Goal: Information Seeking & Learning: Find specific page/section

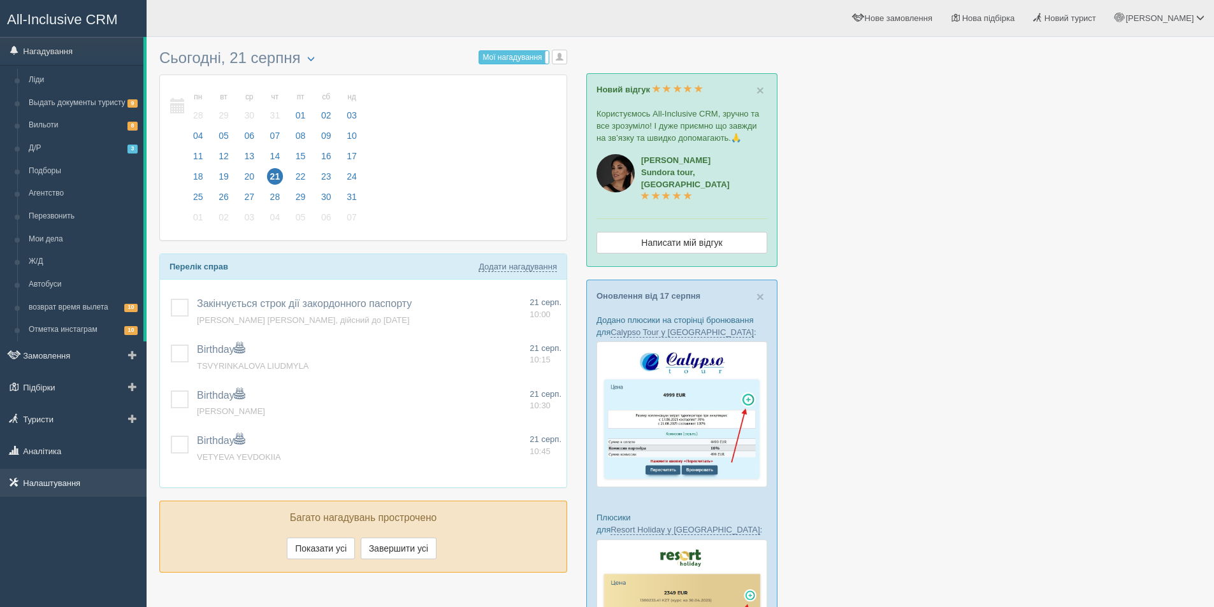
click at [70, 480] on link "Налаштування" at bounding box center [73, 483] width 147 height 28
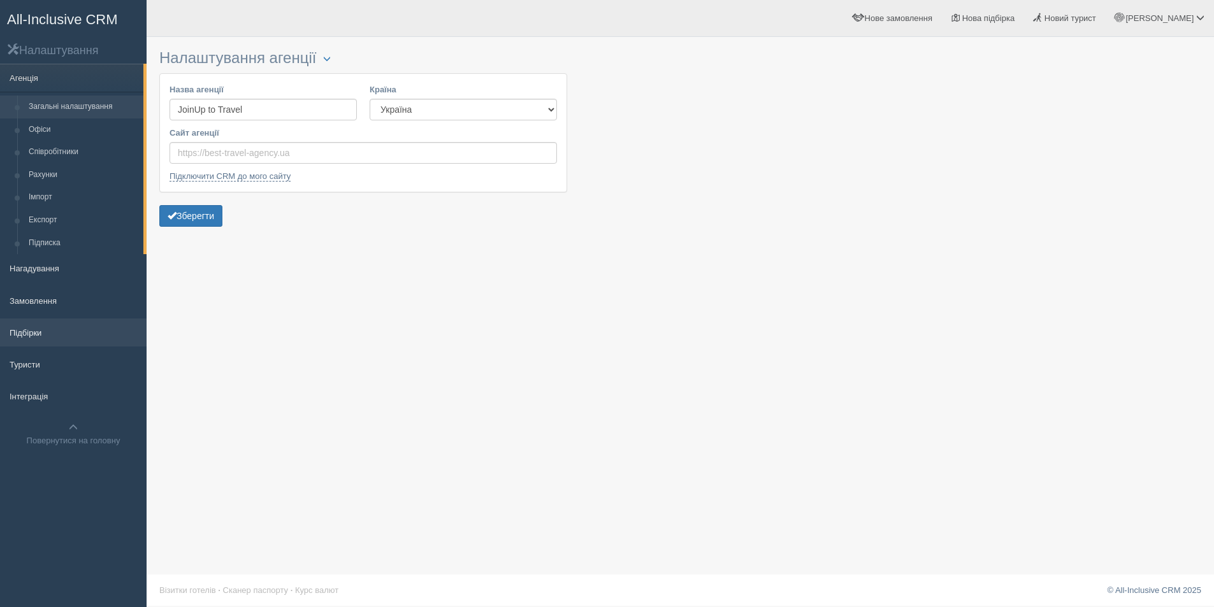
click at [22, 332] on link "Підбірки" at bounding box center [73, 333] width 147 height 28
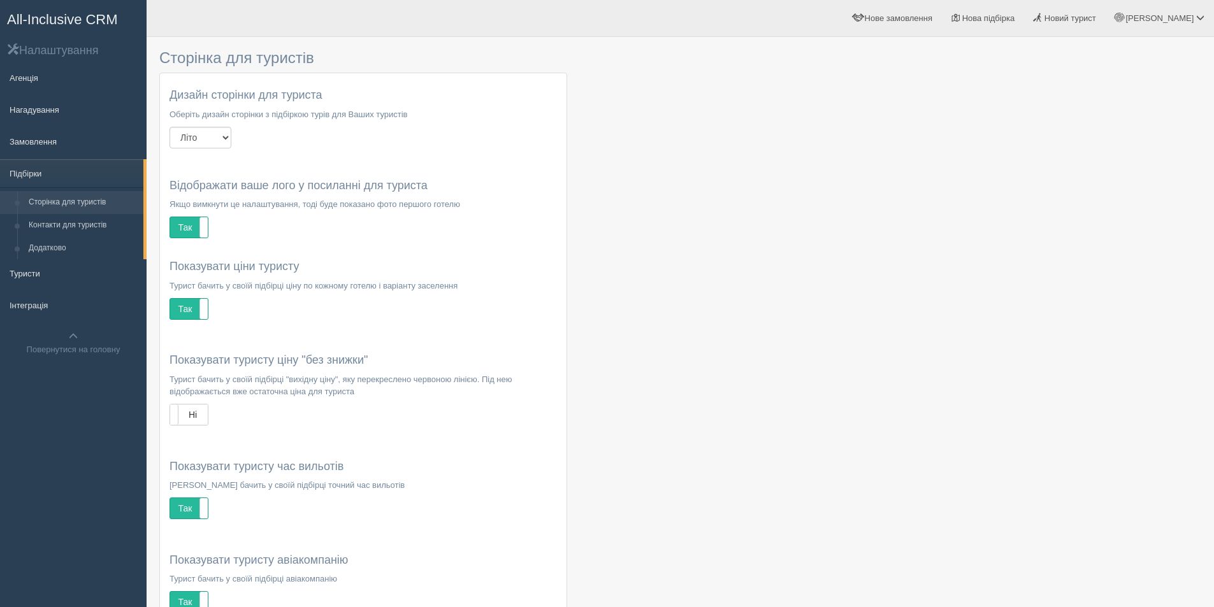
click at [50, 25] on span "All-Inclusive CRM" at bounding box center [62, 19] width 111 height 16
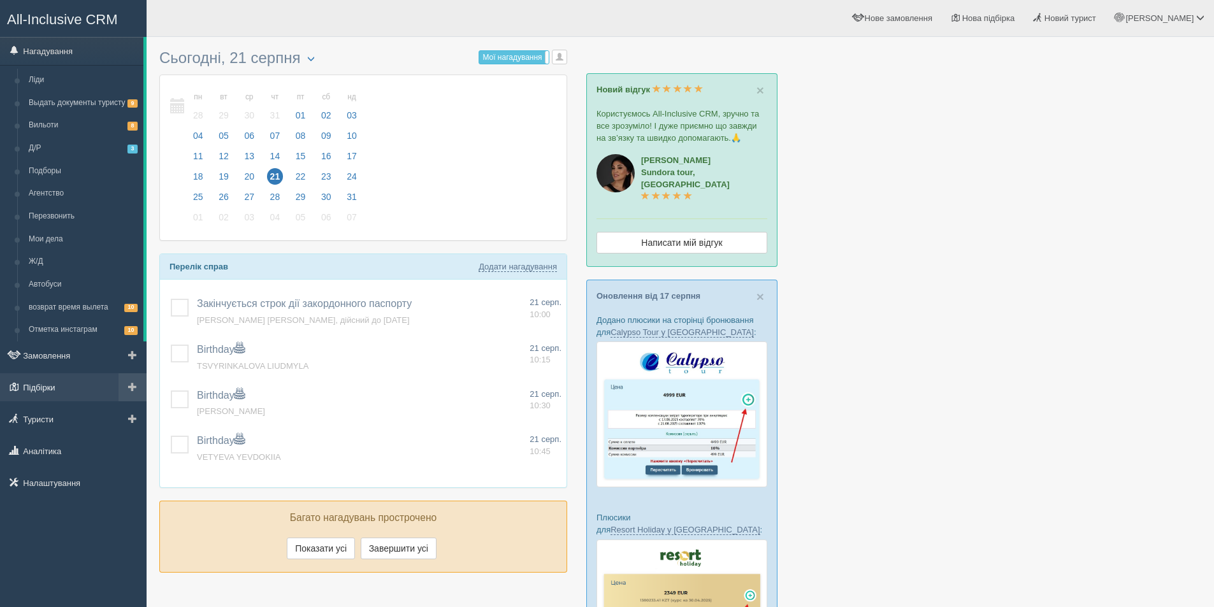
click at [60, 399] on link "Підбірки" at bounding box center [73, 387] width 147 height 28
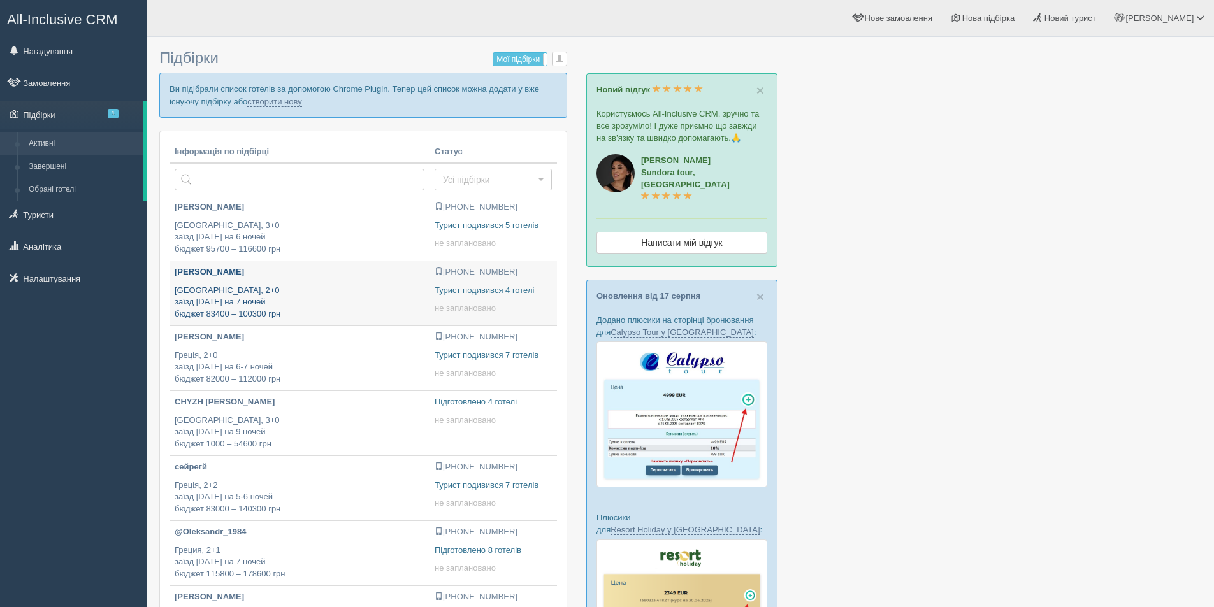
type input "2025-08-21 14:25"
drag, startPoint x: 1027, startPoint y: 285, endPoint x: 934, endPoint y: 268, distance: 94.5
click at [1026, 285] on div at bounding box center [680, 527] width 1042 height 968
type input "2025-08-21 13:40"
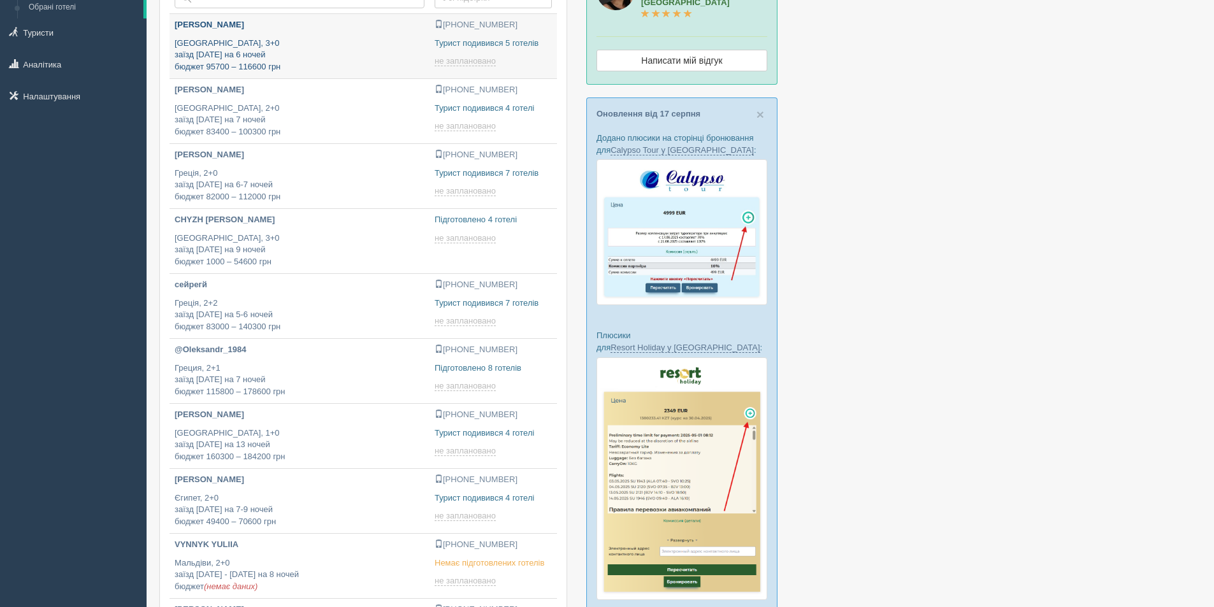
scroll to position [191, 0]
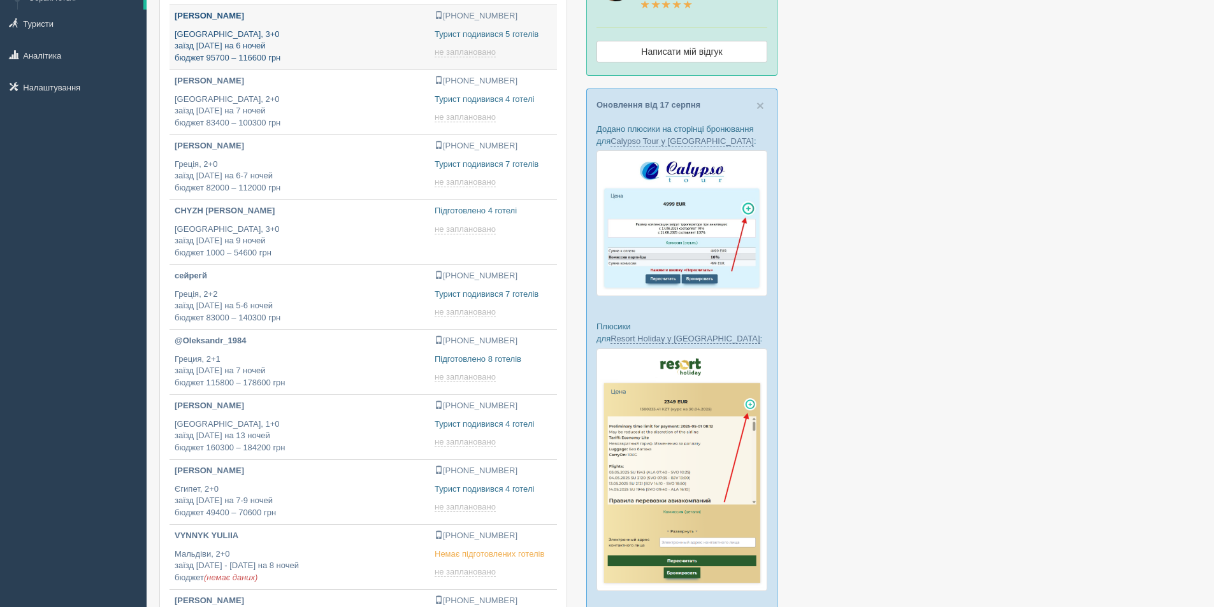
type input "2025-08-21 12:00"
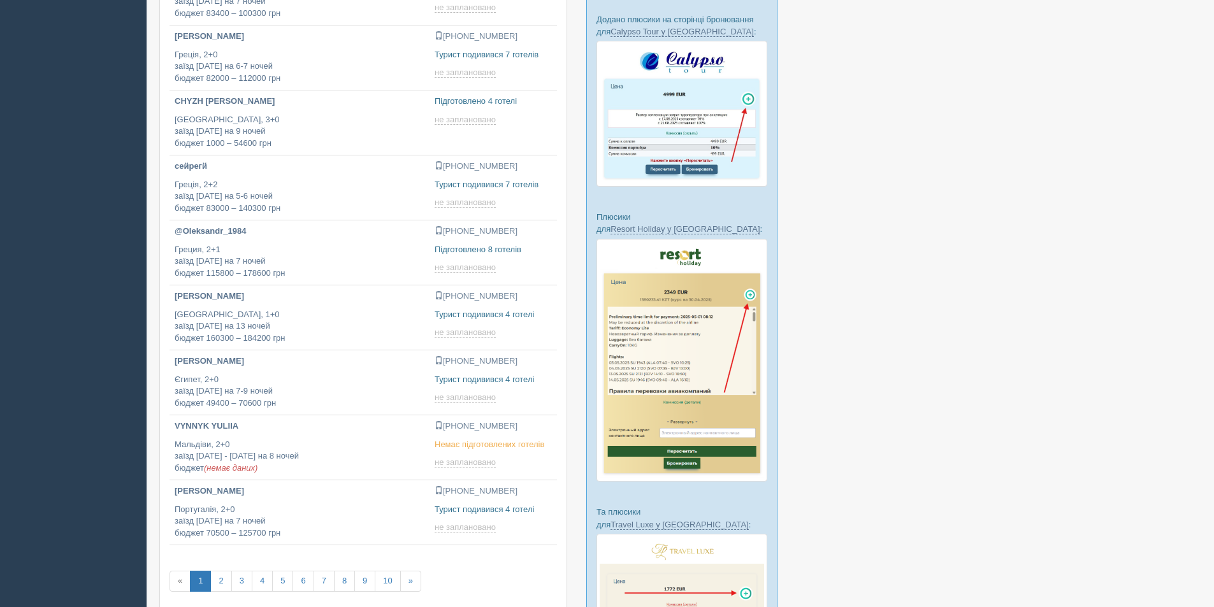
scroll to position [319, 0]
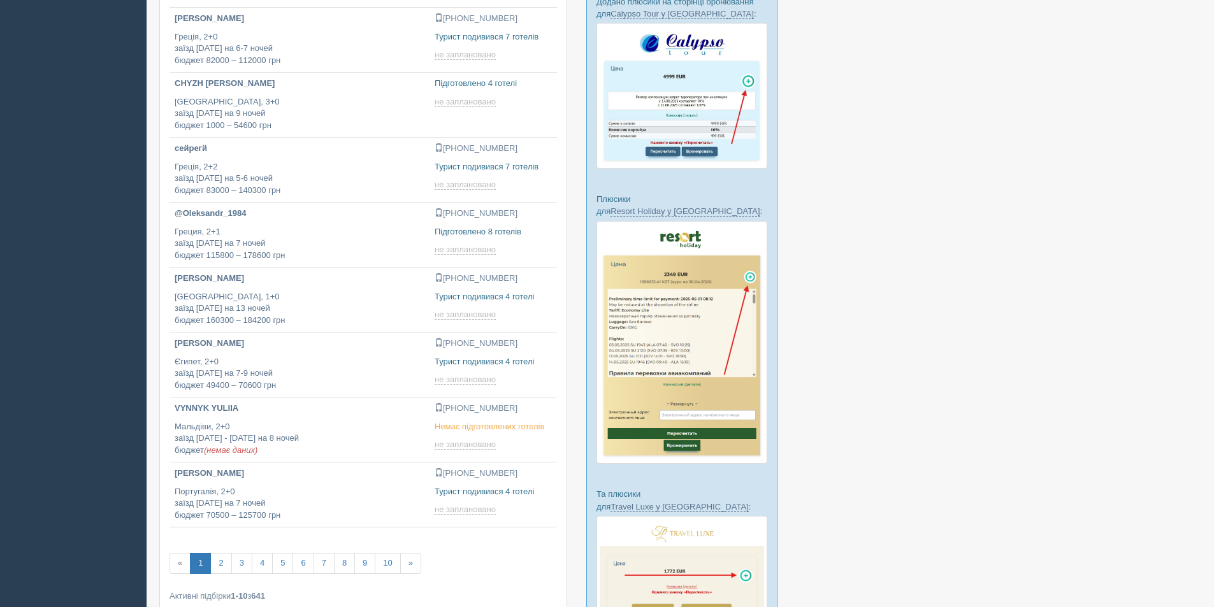
type input "2025-08-21 15:40"
type input "2025-08-21 13:45"
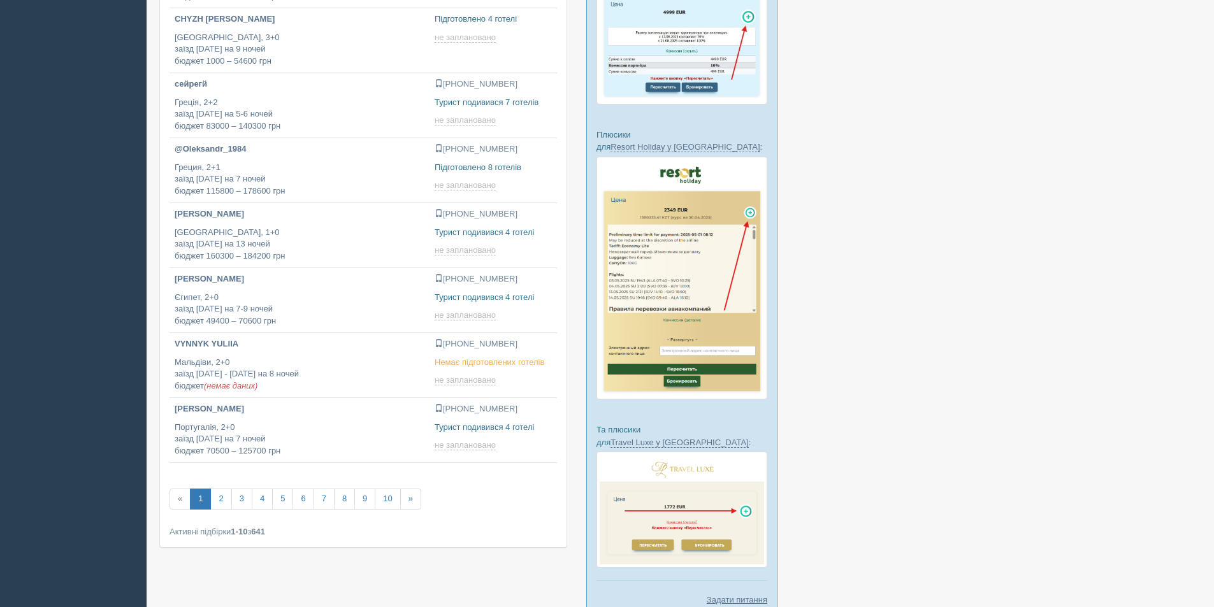
type input "2025-08-21 18:05"
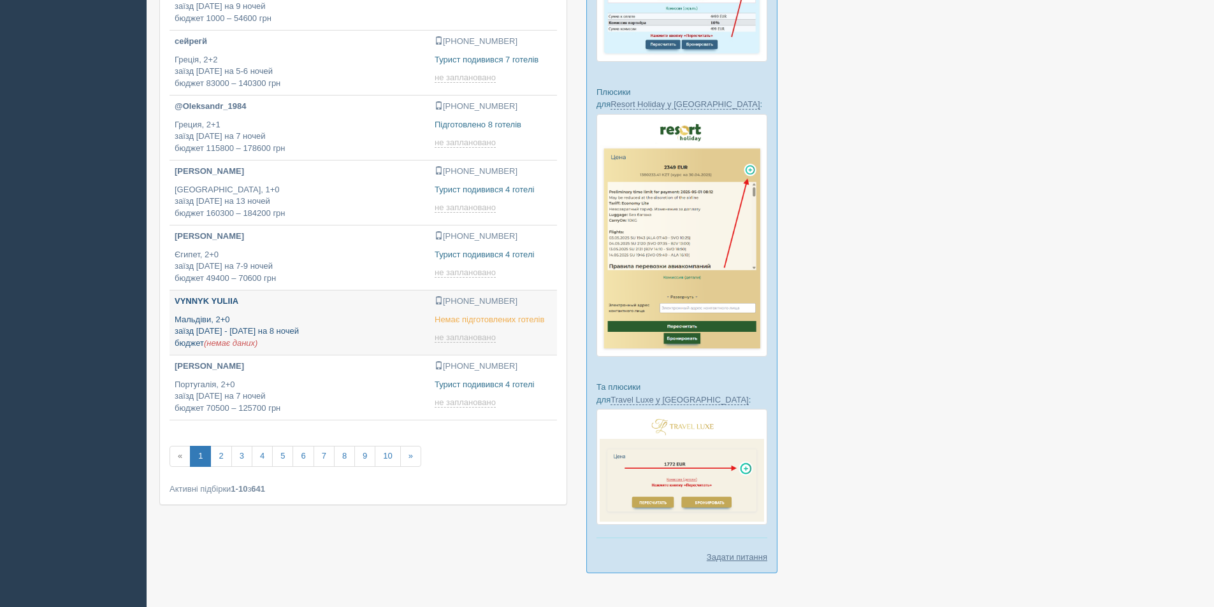
type input "2025-08-21 11:45"
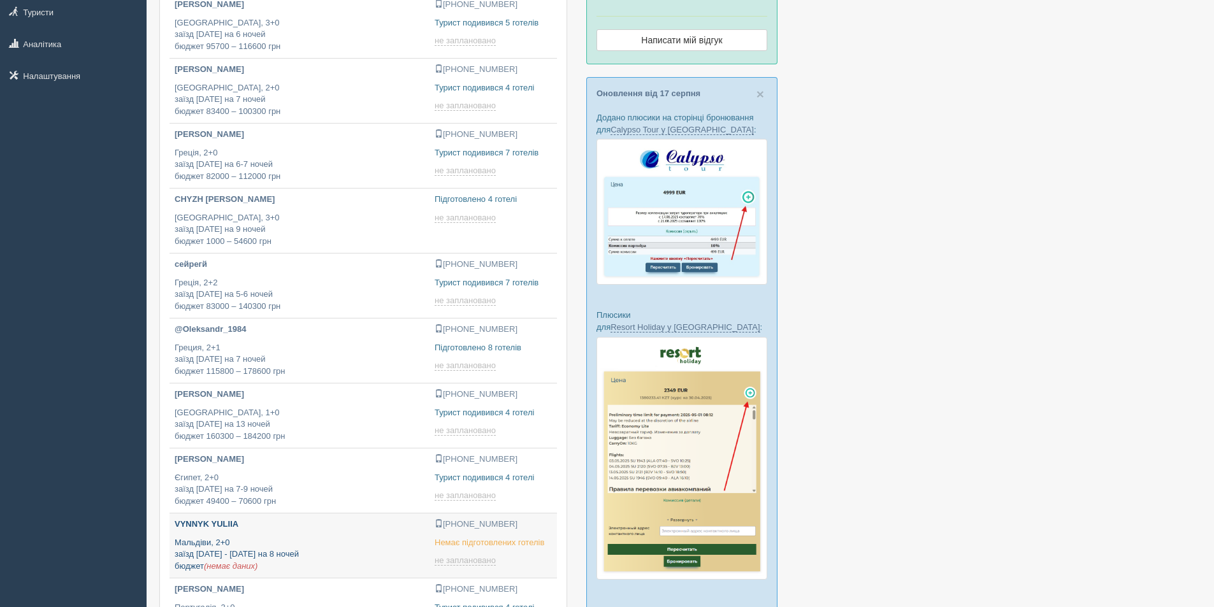
scroll to position [0, 0]
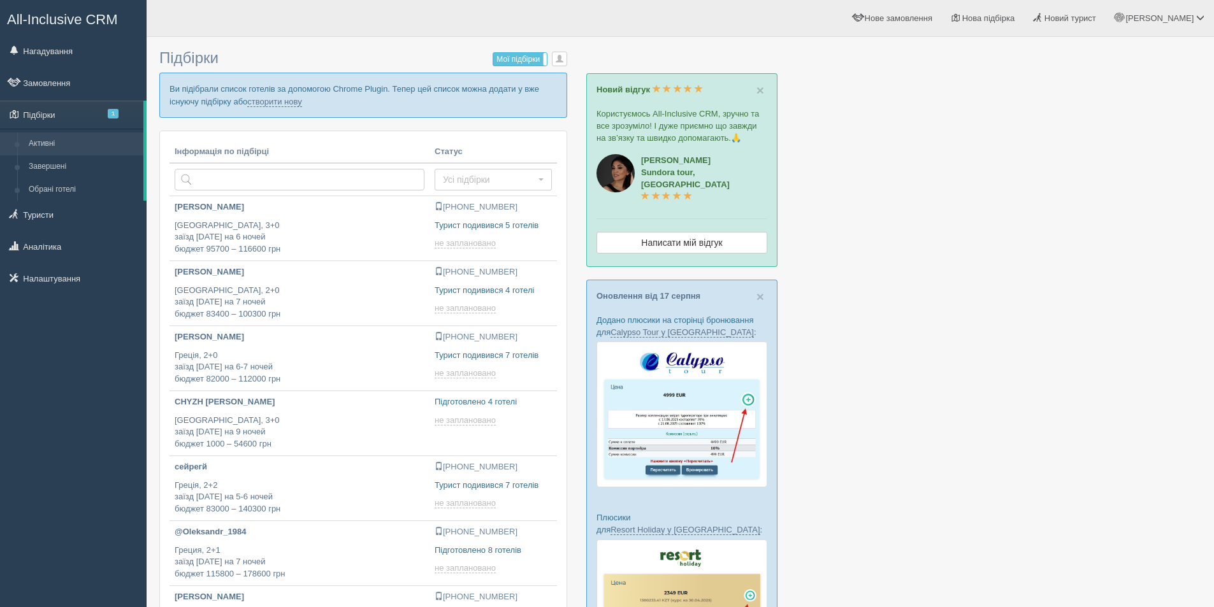
type input "2025-08-21 22:10"
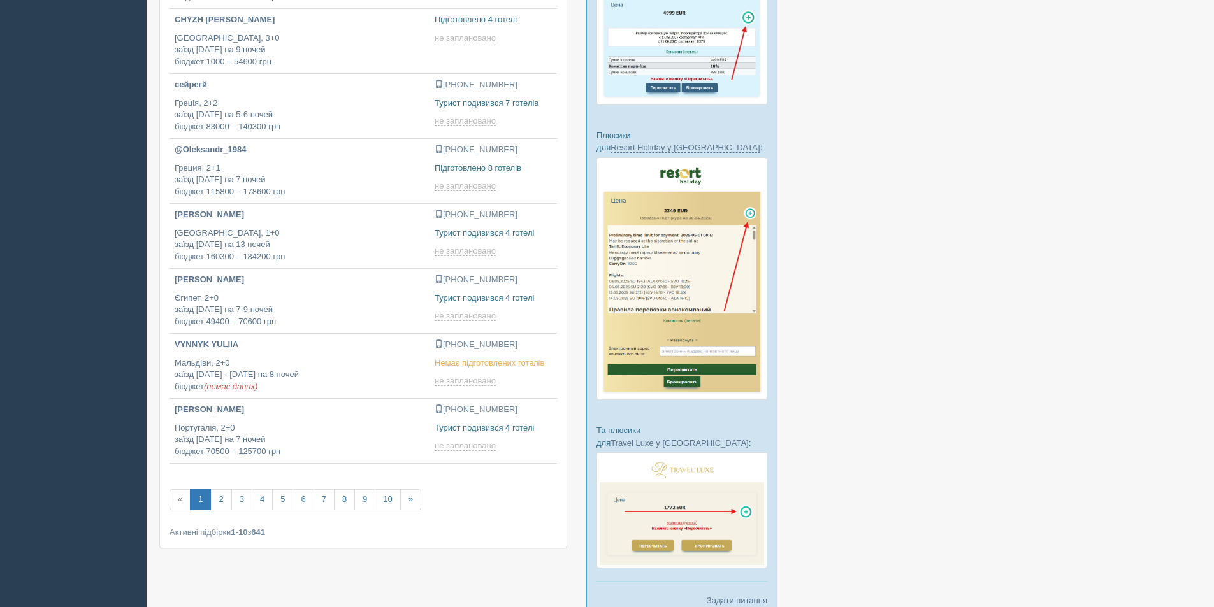
scroll to position [426, 0]
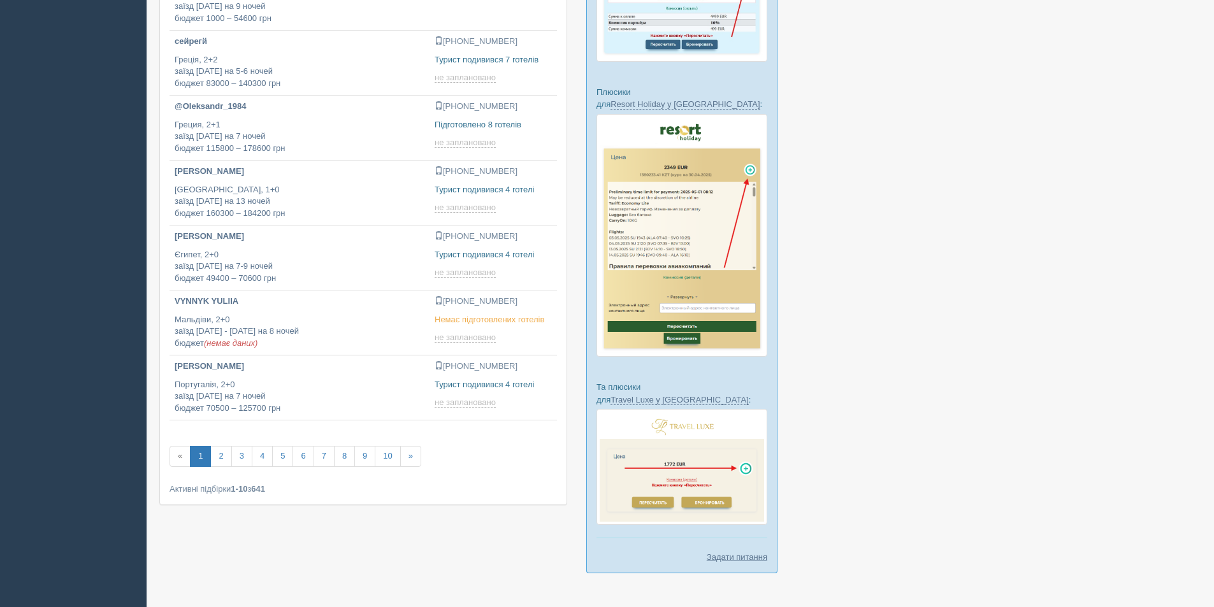
type input "2025-08-21 19:55"
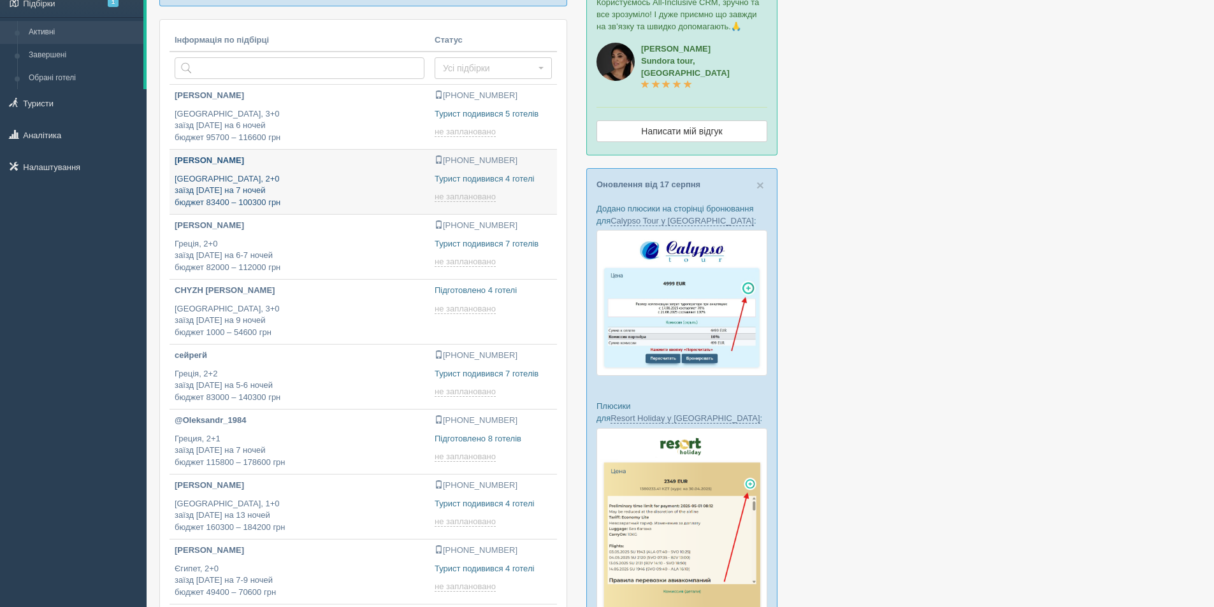
scroll to position [382, 0]
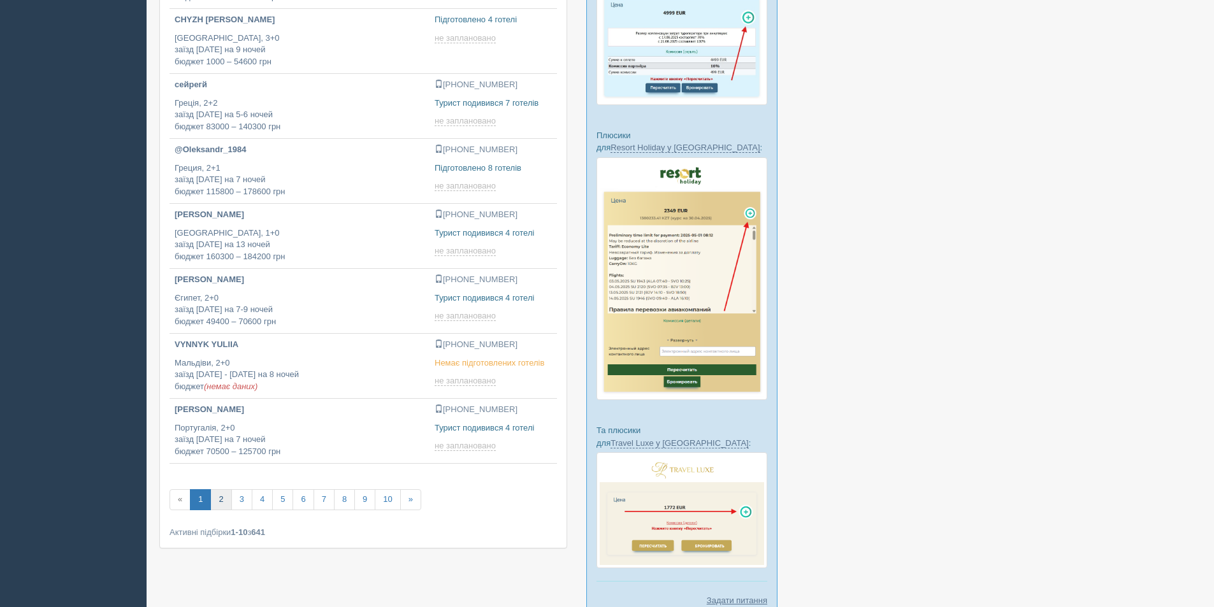
click at [221, 505] on link "2" at bounding box center [220, 499] width 21 height 21
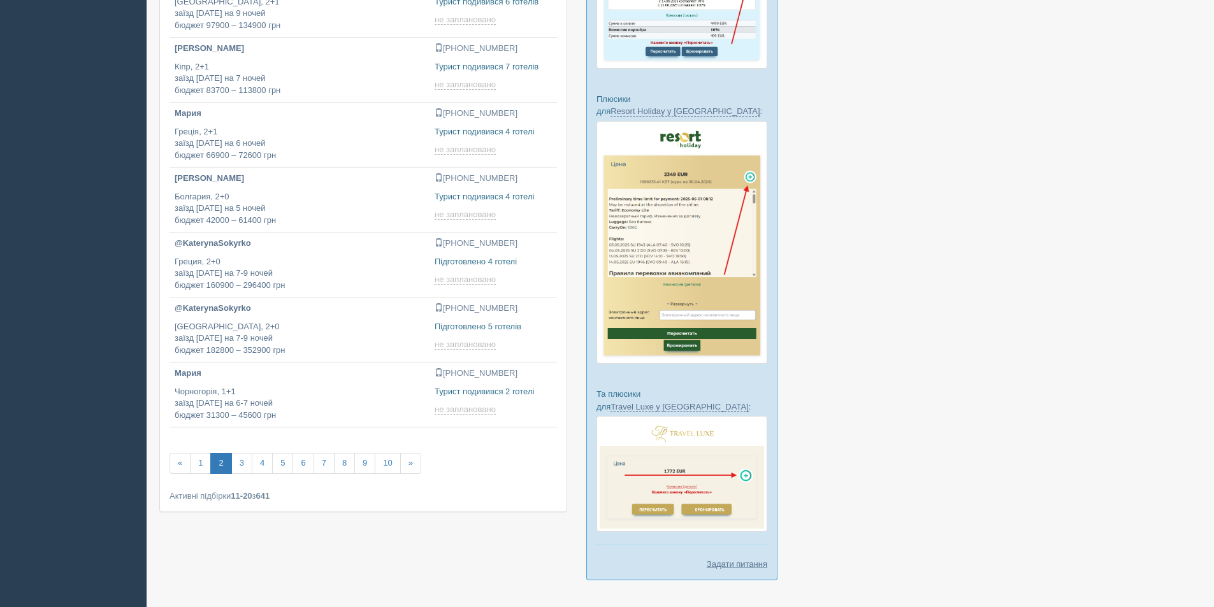
scroll to position [426, 0]
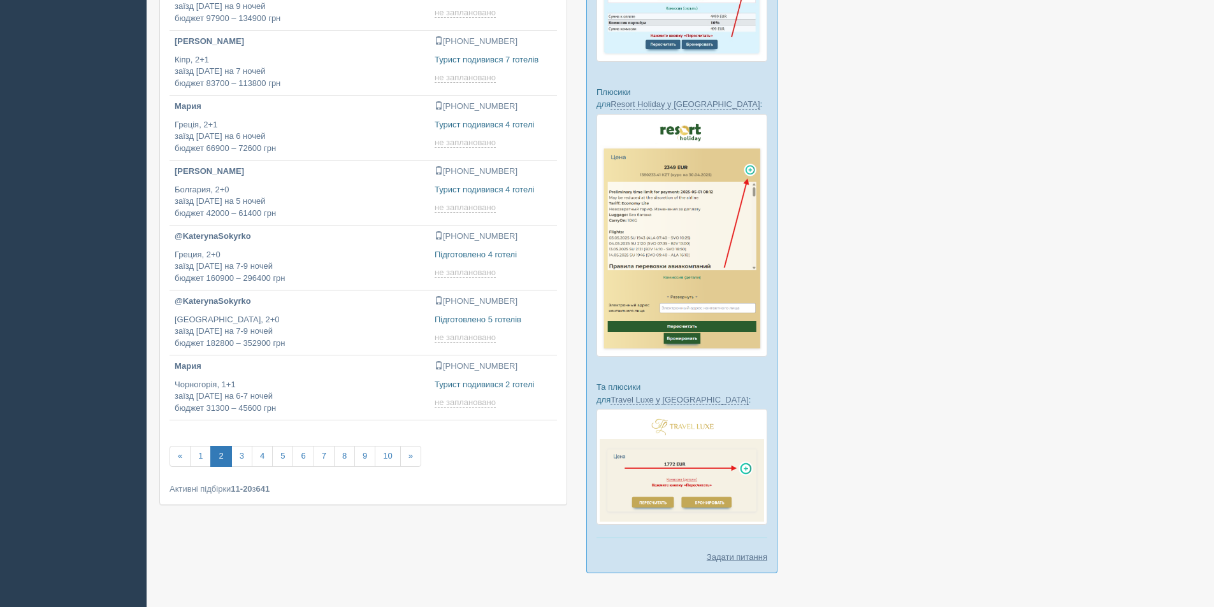
type input "[DATE] 18:30"
type input "[DATE] 14:35"
type input "[DATE] 19:20"
click at [237, 464] on link "3" at bounding box center [241, 456] width 21 height 21
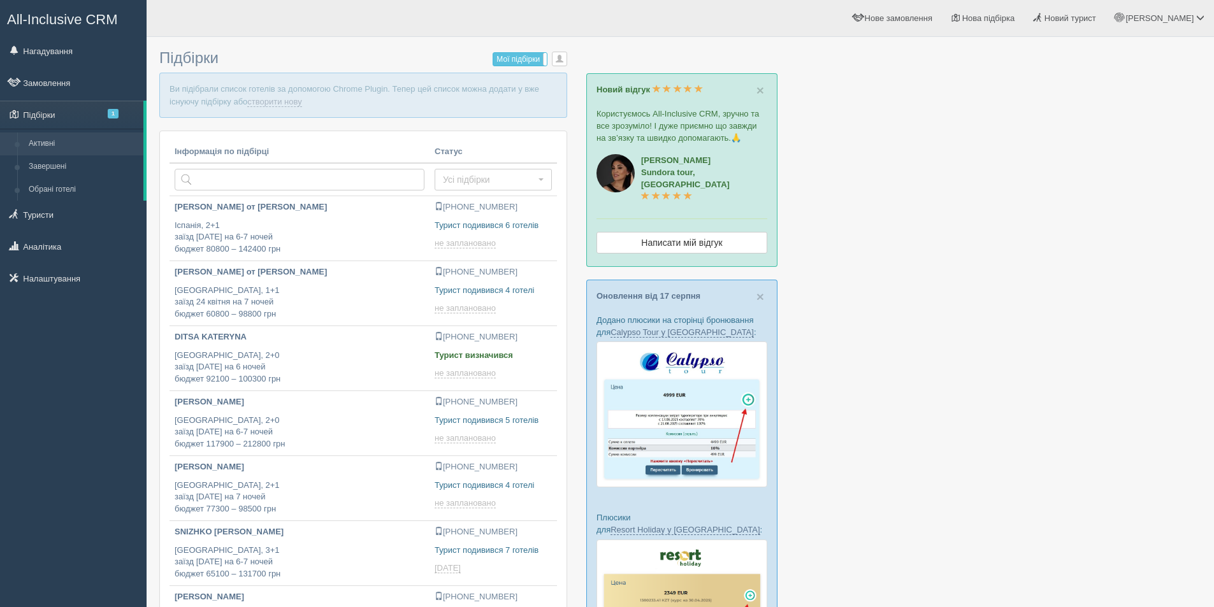
type input "2025-08-21 18:45"
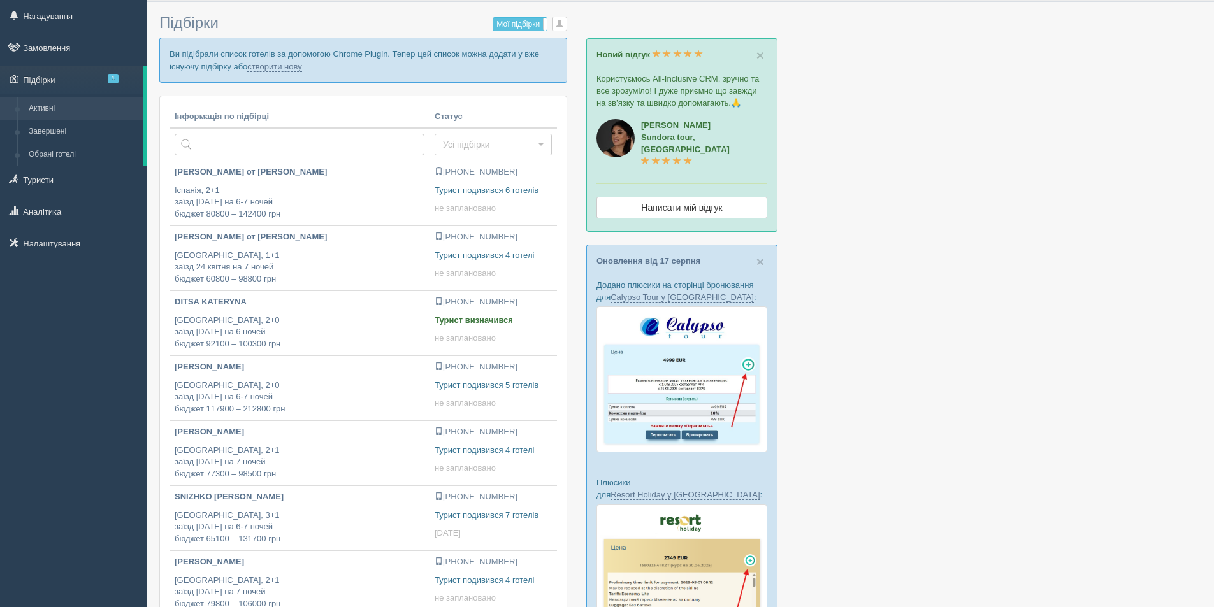
scroll to position [382, 0]
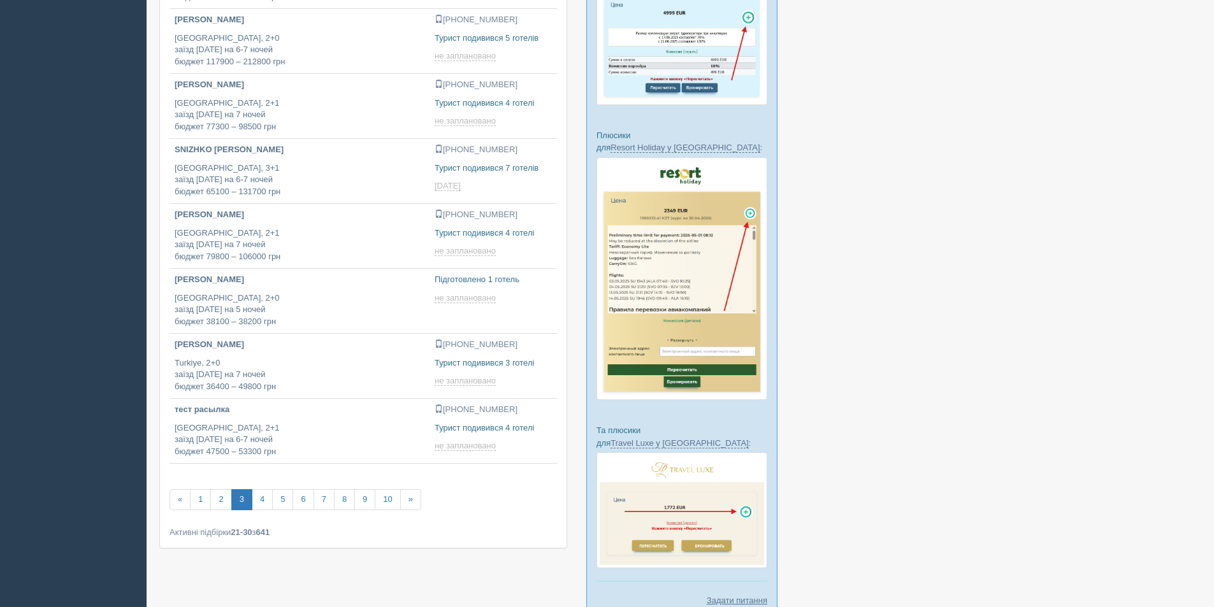
type input "2025-08-21 19:00"
click at [267, 501] on link "4" at bounding box center [262, 499] width 21 height 21
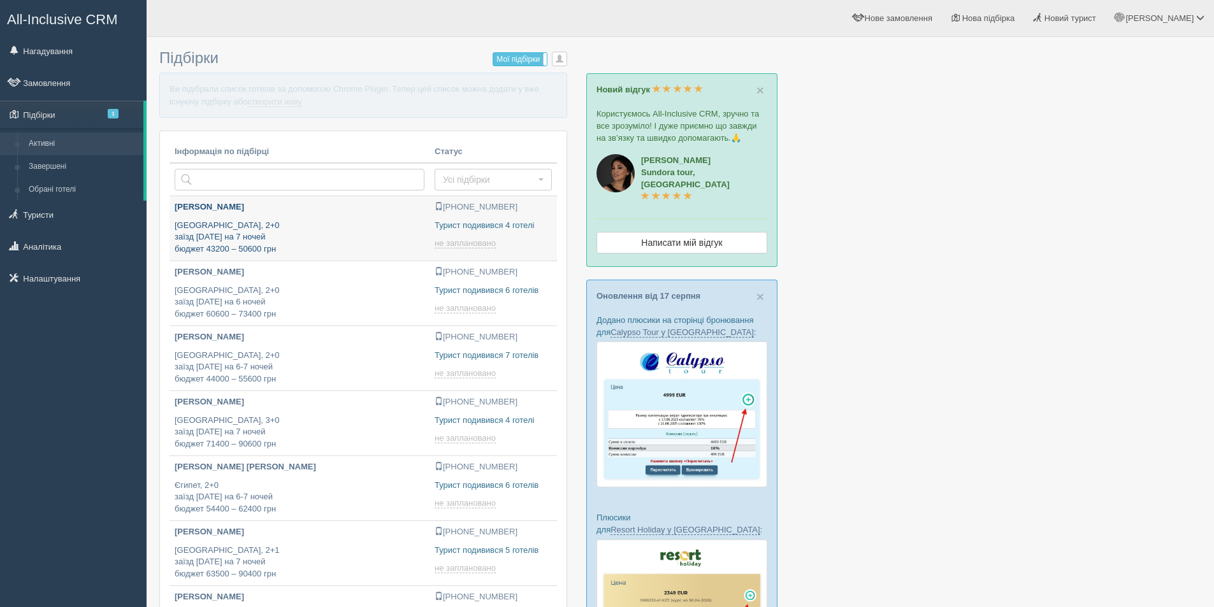
type input "2025-08-21 15:55"
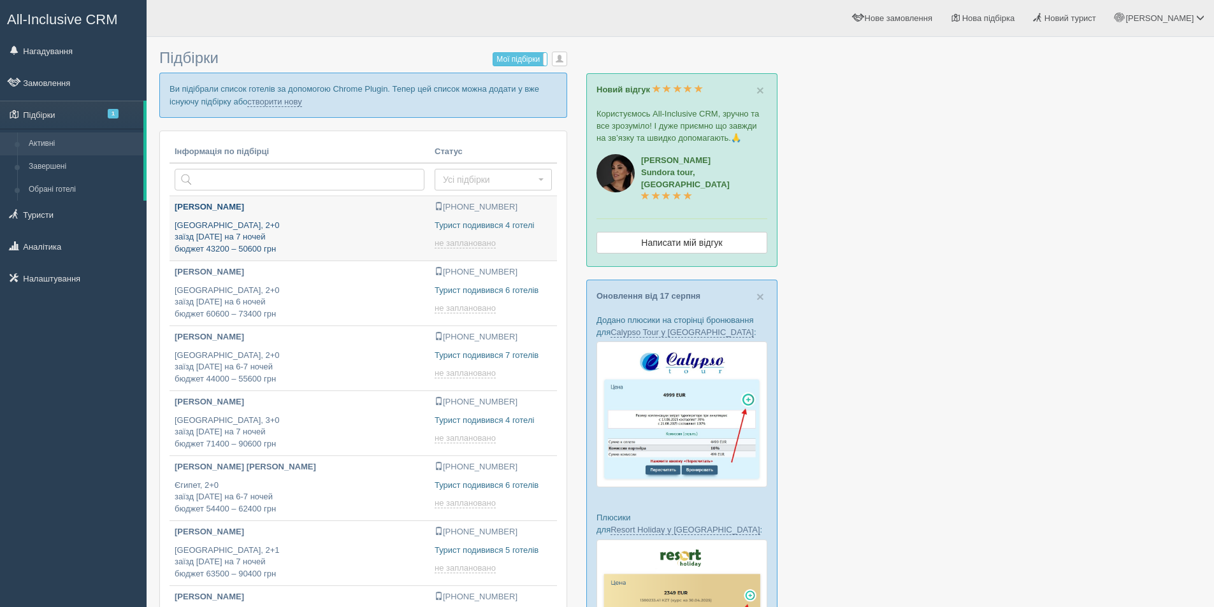
type input "2025-08-21 14:00"
type input "2025-08-21 18:30"
type input "2025-08-21 15:10"
type input "2025-08-21 18:50"
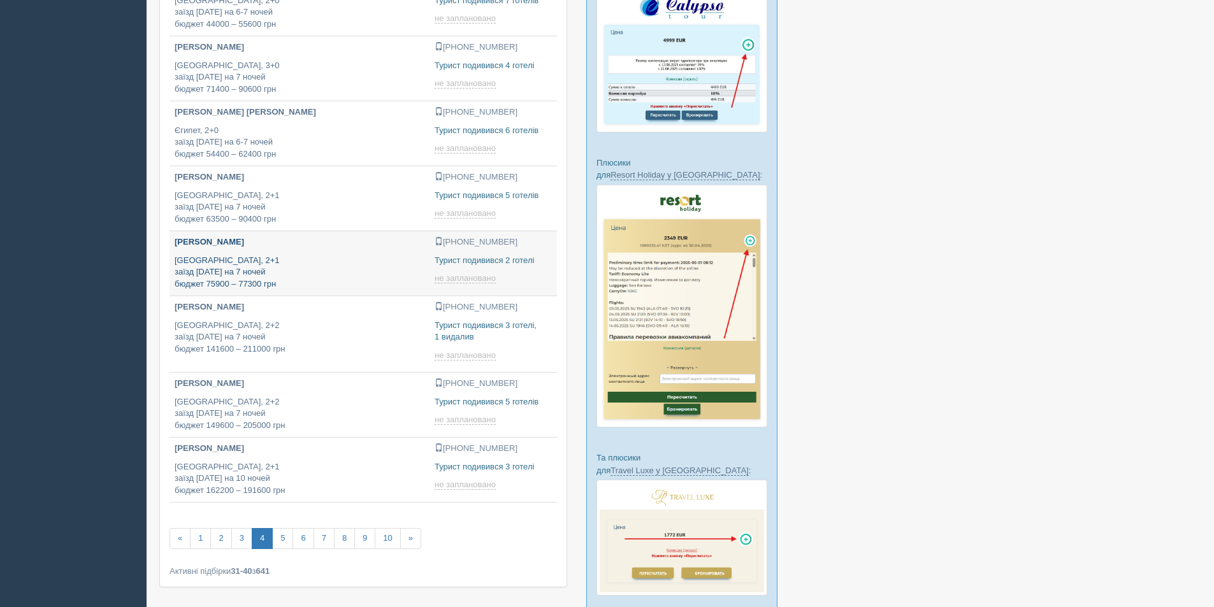
type input "2025-08-21 12:40"
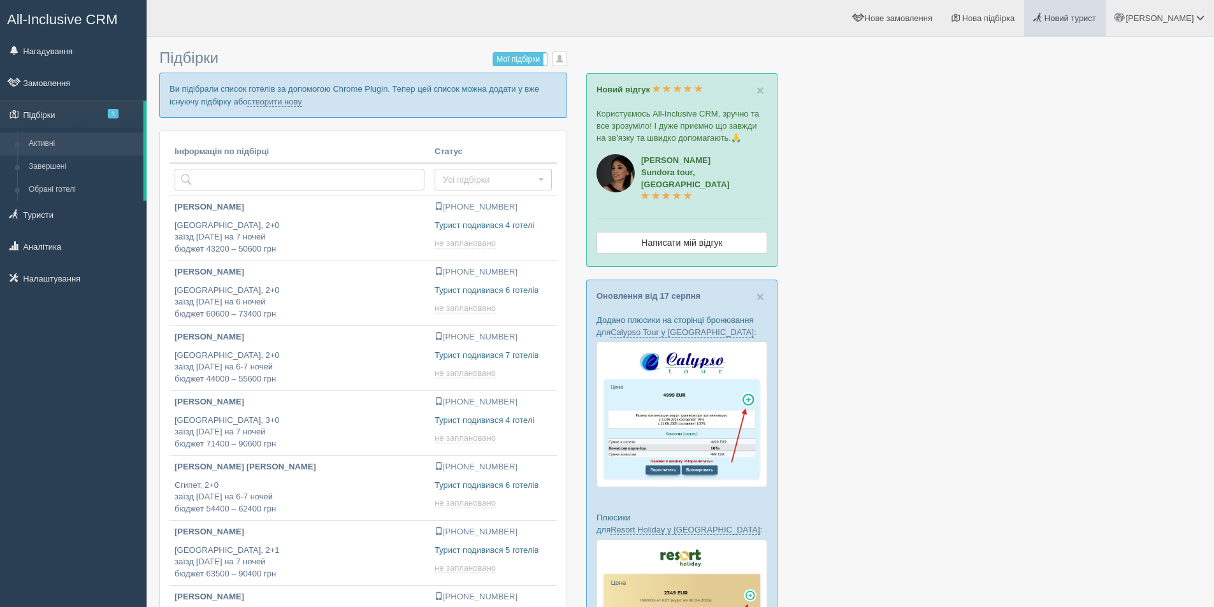
click at [1096, 17] on span "Новий турист" at bounding box center [1070, 18] width 52 height 10
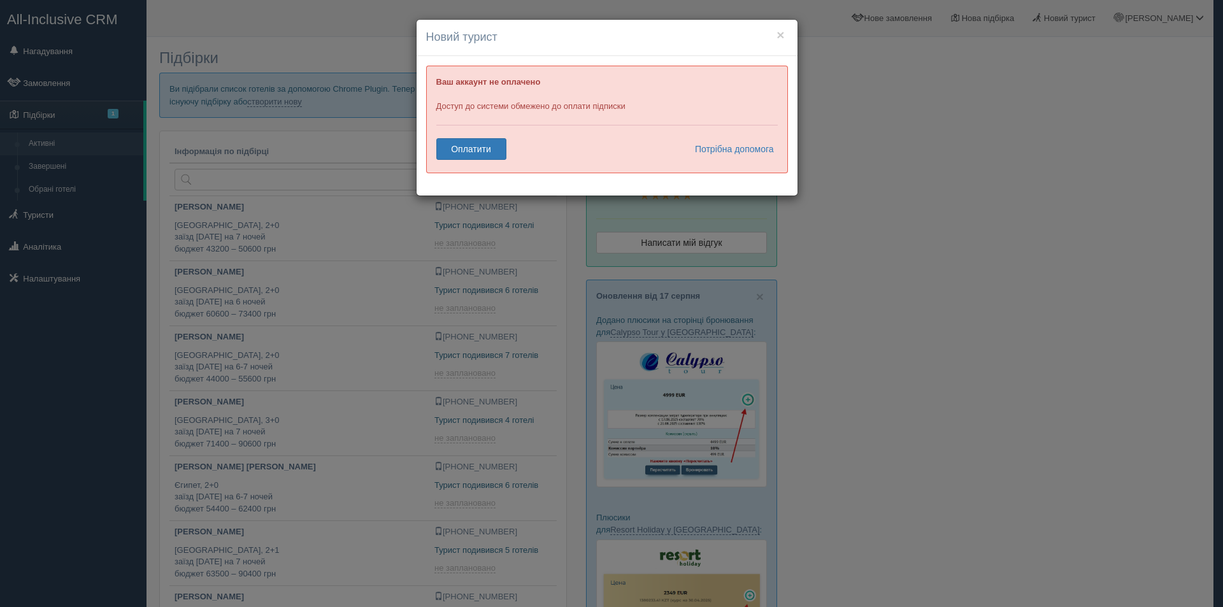
click at [788, 34] on div "× Новий турист" at bounding box center [607, 38] width 381 height 36
click at [780, 36] on button "×" at bounding box center [781, 34] width 8 height 13
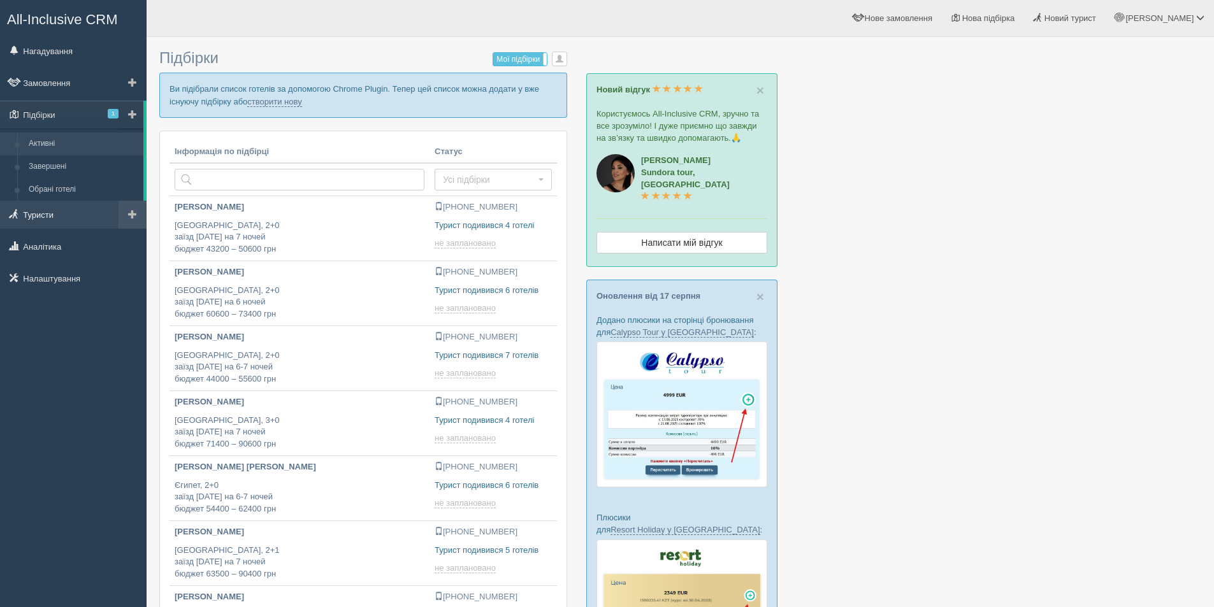
click at [47, 211] on link "Туристи" at bounding box center [73, 215] width 147 height 28
click at [218, 179] on input "text" at bounding box center [300, 180] width 250 height 22
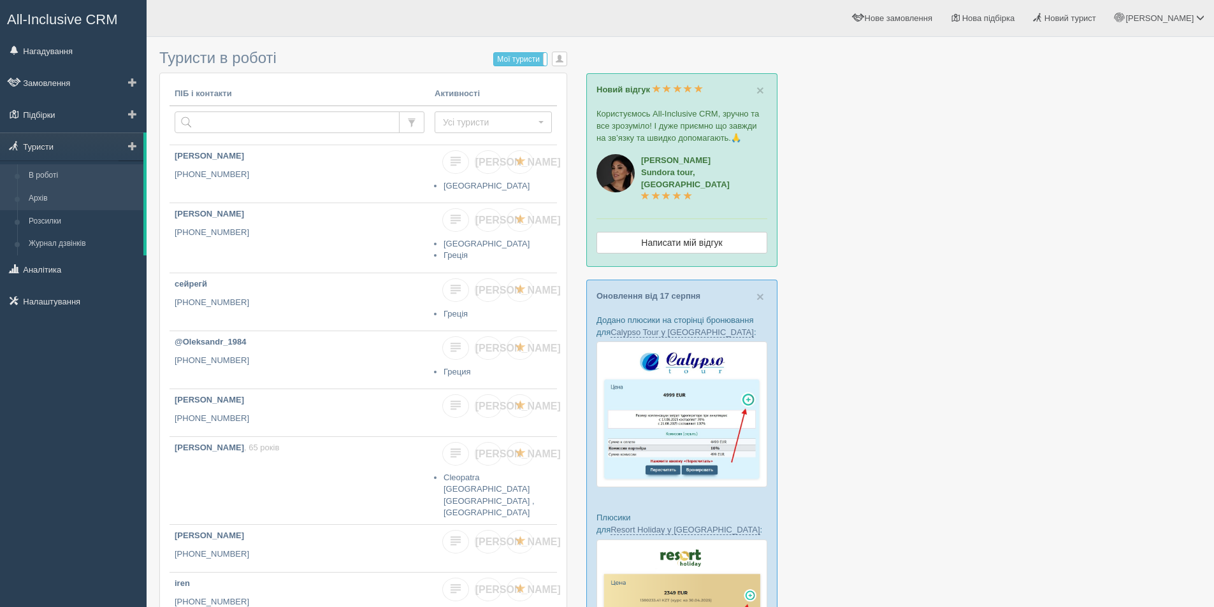
click at [47, 190] on link "Архів" at bounding box center [83, 198] width 120 height 23
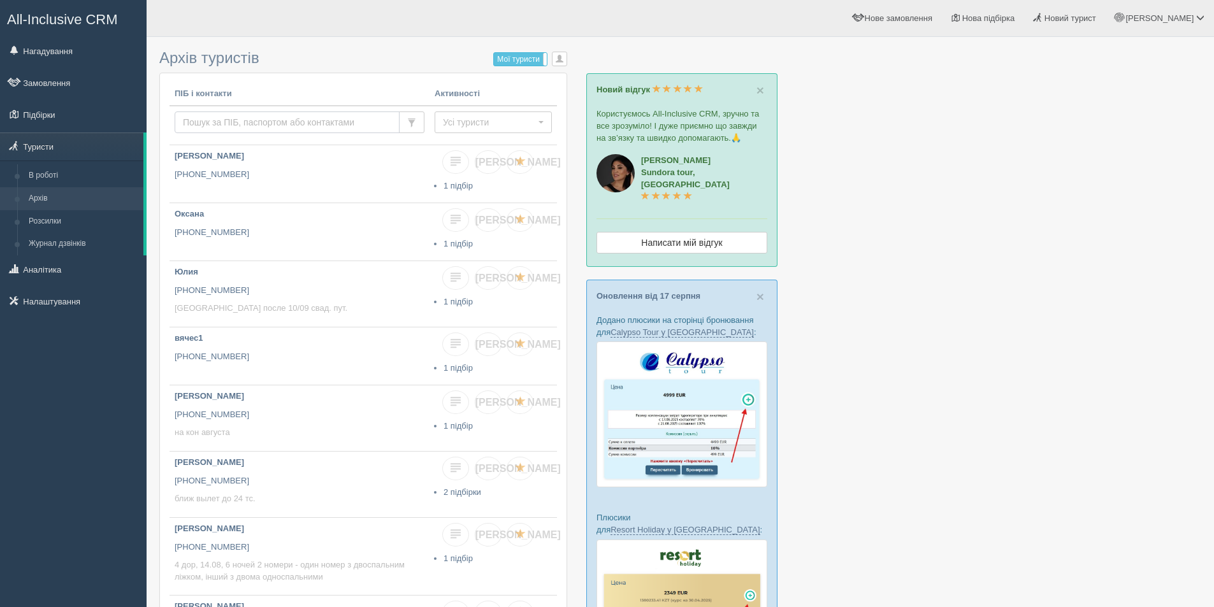
drag, startPoint x: 245, startPoint y: 111, endPoint x: 242, endPoint y: 118, distance: 7.5
click at [245, 111] on input "text" at bounding box center [287, 122] width 225 height 22
type input "pidd"
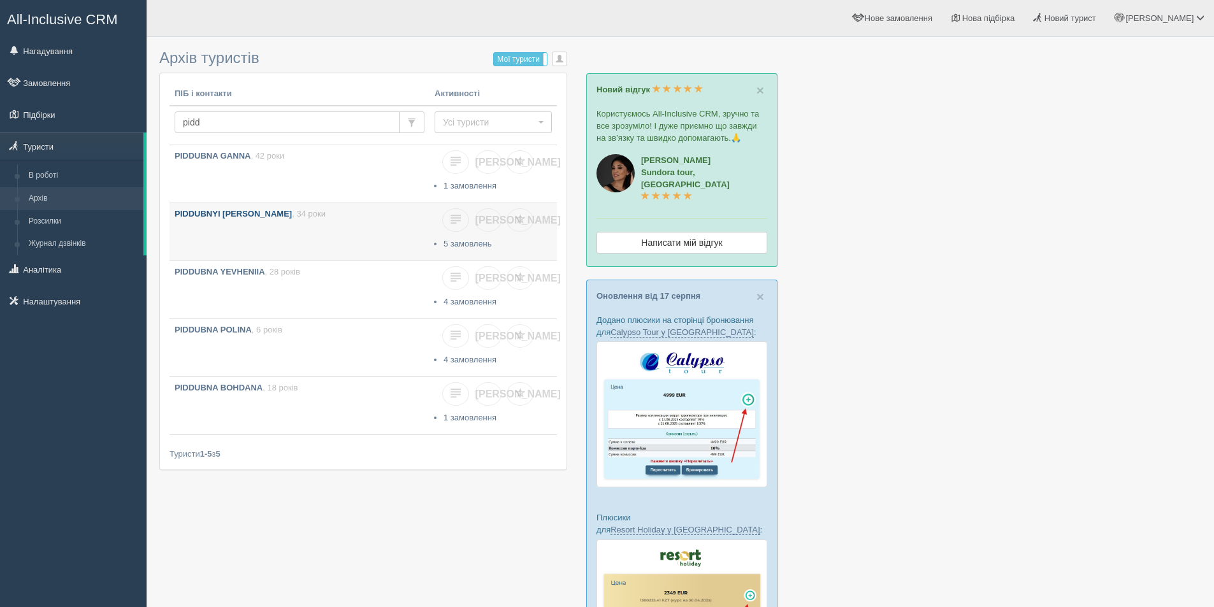
click at [240, 234] on link "PIDDUBNYI VLADYSLAV , 34 роки" at bounding box center [299, 231] width 260 height 57
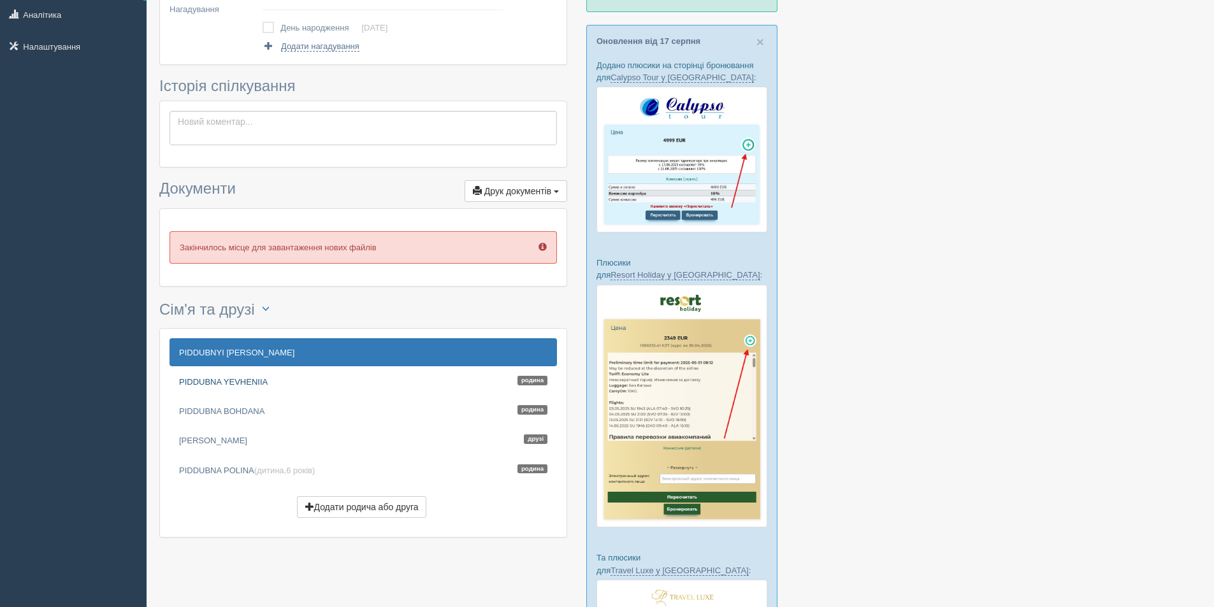
scroll to position [319, 0]
